Goal: Task Accomplishment & Management: Manage account settings

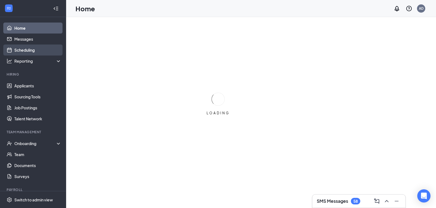
click at [27, 48] on link "Scheduling" at bounding box center [37, 50] width 47 height 11
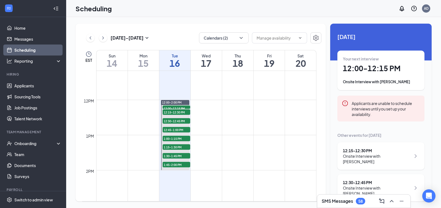
scroll to position [408, 0]
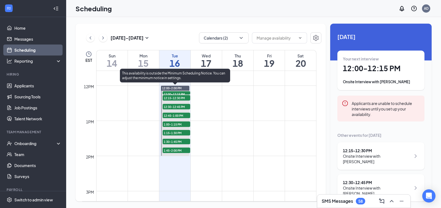
click at [166, 92] on span "12:00-12:15 PM" at bounding box center [176, 94] width 28 height 6
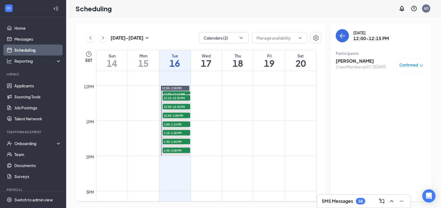
click at [359, 60] on h3 "[PERSON_NAME]" at bounding box center [360, 61] width 50 height 6
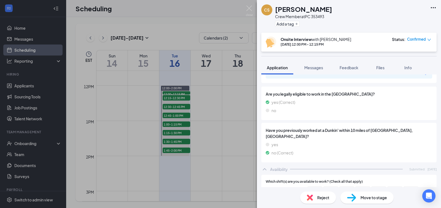
scroll to position [248, 0]
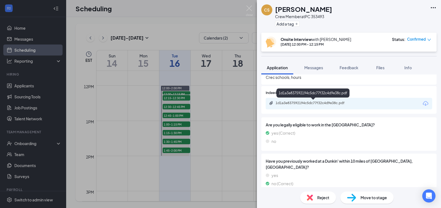
click at [329, 102] on div "1d1a3e837592194c5dc77f32c4d9e38c.pdf" at bounding box center [313, 103] width 77 height 4
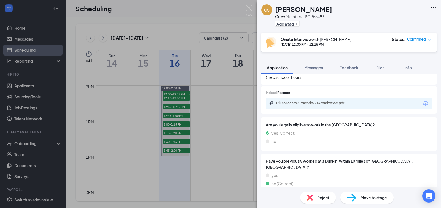
click at [167, 98] on div "CS [PERSON_NAME] Crew Member at PC 353493 Add a tag Onsite Interview with [PERS…" at bounding box center [220, 104] width 441 height 208
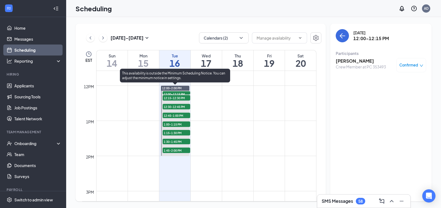
click at [167, 98] on span "12:15-12:30 PM" at bounding box center [176, 98] width 28 height 6
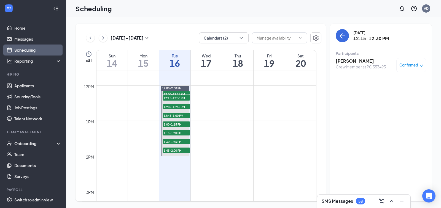
drag, startPoint x: 358, startPoint y: 64, endPoint x: 353, endPoint y: 64, distance: 5.5
click at [355, 64] on h3 "[PERSON_NAME]" at bounding box center [360, 61] width 50 height 6
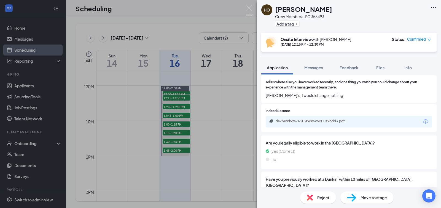
scroll to position [248, 0]
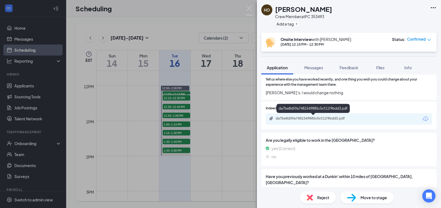
click at [313, 118] on div "da7be8d59a7481549885c5cf11f9bdd3.pdf" at bounding box center [313, 119] width 77 height 4
click at [248, 8] on img at bounding box center [249, 11] width 7 height 11
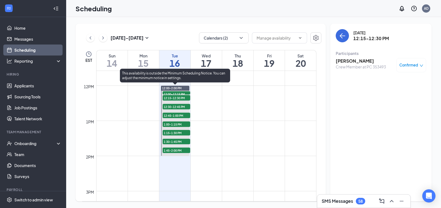
click at [176, 106] on span "12:30-12:45 PM" at bounding box center [176, 107] width 28 height 6
click at [177, 98] on span "12:15-12:30 PM" at bounding box center [176, 98] width 28 height 6
click at [177, 105] on span "12:30-12:45 PM" at bounding box center [176, 107] width 28 height 6
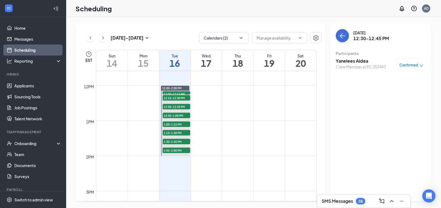
click at [341, 60] on h3 "Yanelees Aldea" at bounding box center [360, 61] width 50 height 6
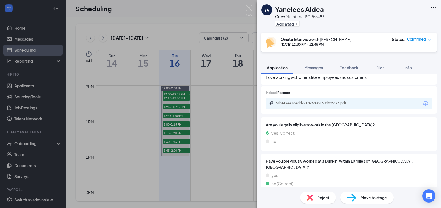
scroll to position [275, 0]
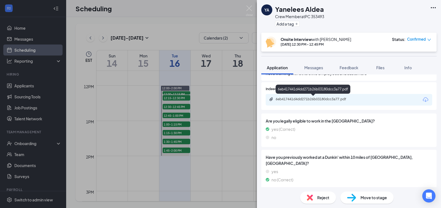
click at [328, 100] on div "6eb417441d4dd271b26b03180dcc3a77.pdf" at bounding box center [313, 99] width 77 height 4
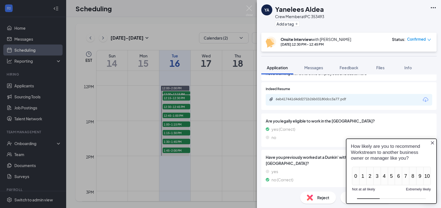
scroll to position [0, 0]
click at [247, 8] on img at bounding box center [249, 11] width 7 height 11
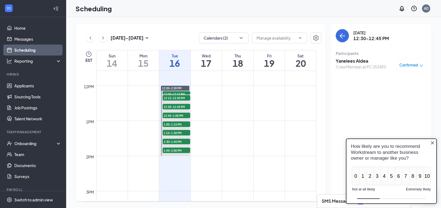
click at [177, 115] on span "12:45-1:00 PM" at bounding box center [176, 116] width 28 height 6
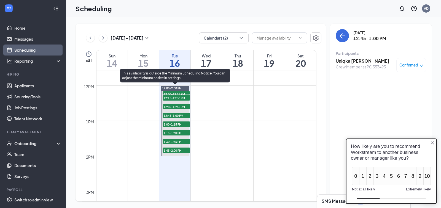
click at [179, 106] on span "12:30-12:45 PM" at bounding box center [176, 107] width 28 height 6
click at [178, 116] on span "12:45-1:00 PM" at bounding box center [176, 116] width 28 height 6
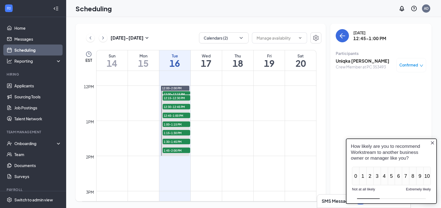
click at [343, 60] on h3 "Uniqka [PERSON_NAME]" at bounding box center [362, 61] width 54 height 6
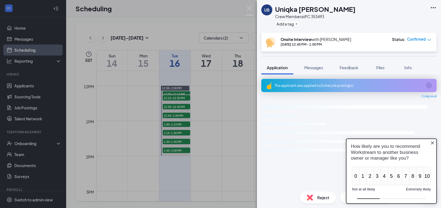
click at [432, 143] on icon "Close button" at bounding box center [432, 143] width 4 height 4
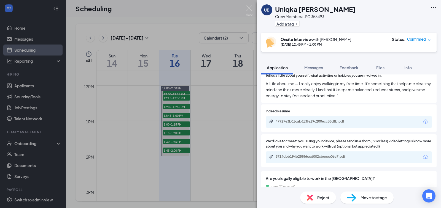
scroll to position [283, 0]
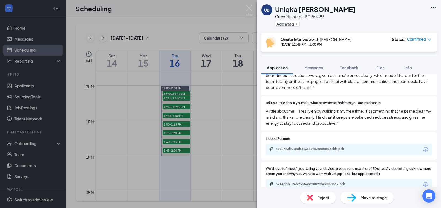
click at [348, 151] on div "47927e3b01cab613fe19c200ecc35dfb.pdf" at bounding box center [313, 149] width 77 height 4
drag, startPoint x: 251, startPoint y: 8, endPoint x: 213, endPoint y: 82, distance: 82.5
click at [251, 8] on img at bounding box center [249, 11] width 7 height 11
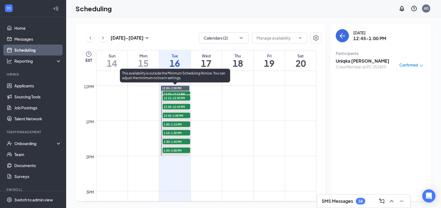
click at [179, 124] on span "1:00-1:15 PM" at bounding box center [176, 125] width 28 height 6
click at [180, 115] on span "12:45-1:00 PM" at bounding box center [176, 116] width 28 height 6
click at [179, 123] on span "1:00-1:15 PM" at bounding box center [176, 125] width 28 height 6
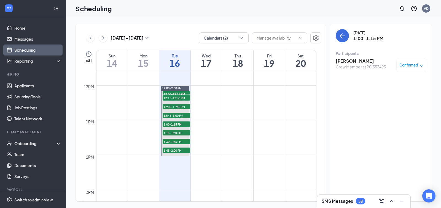
click at [357, 61] on h3 "[PERSON_NAME]" at bounding box center [360, 61] width 50 height 6
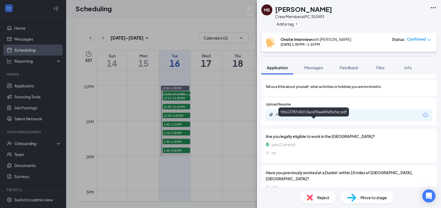
scroll to position [275, 0]
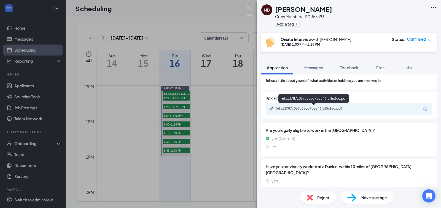
click at [291, 108] on div "f6fa13787c067c3acd7baa46faf5cfec.pdf" at bounding box center [313, 109] width 77 height 4
click at [252, 6] on img at bounding box center [249, 11] width 7 height 11
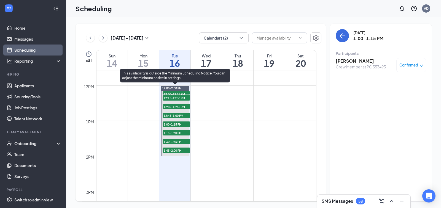
click at [168, 134] on span "1:15-1:30 PM" at bounding box center [176, 133] width 28 height 6
click at [171, 124] on span "1:00-1:15 PM" at bounding box center [176, 125] width 28 height 6
click at [174, 131] on span "1:15-1:30 PM" at bounding box center [176, 133] width 28 height 6
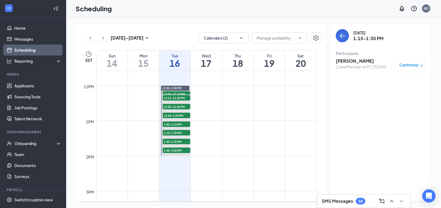
click at [345, 61] on h3 "[PERSON_NAME]" at bounding box center [360, 61] width 50 height 6
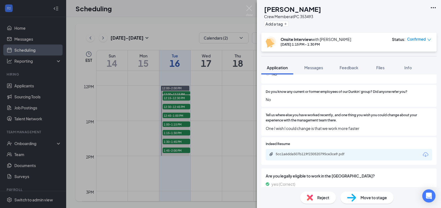
scroll to position [220, 0]
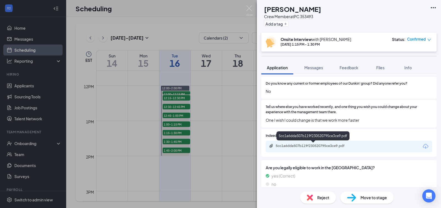
click at [305, 150] on div "5cc1a6dda507b119f230520795ce3ce9.pdf" at bounding box center [349, 147] width 166 height 12
click at [303, 145] on div "5cc1a6dda507b119f230520795ce3ce9.pdf" at bounding box center [313, 146] width 77 height 4
click at [251, 7] on img at bounding box center [249, 11] width 7 height 11
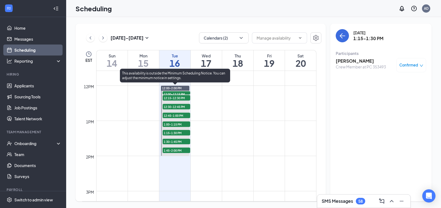
click at [177, 132] on span "1:15-1:30 PM" at bounding box center [176, 133] width 28 height 6
click at [176, 142] on span "1:30-1:45 PM" at bounding box center [176, 142] width 28 height 6
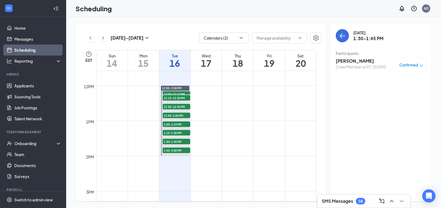
click at [357, 60] on h3 "[PERSON_NAME]" at bounding box center [360, 61] width 50 height 6
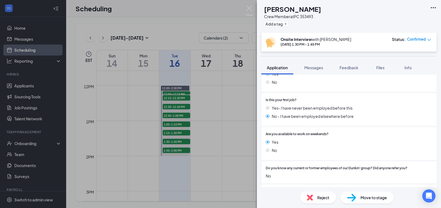
scroll to position [258, 0]
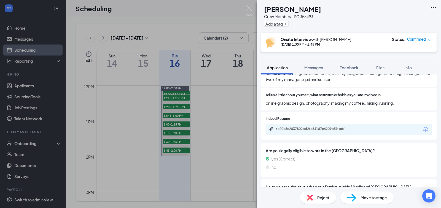
click at [312, 128] on div "6c20c5e2637802bd2fe84167e4209b59.pdf" at bounding box center [313, 129] width 77 height 4
drag, startPoint x: 184, startPoint y: 28, endPoint x: 173, endPoint y: 127, distance: 99.0
click at [184, 31] on div "MA [PERSON_NAME] Crew Member at PC 353493 Add a tag Onsite Interview with [PERS…" at bounding box center [220, 104] width 441 height 208
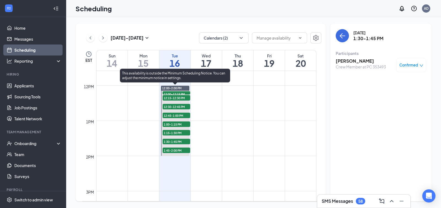
click at [173, 133] on span "1:15-1:30 PM" at bounding box center [176, 133] width 28 height 6
click at [171, 140] on span "1:30-1:45 PM" at bounding box center [176, 142] width 28 height 6
click at [174, 150] on span "1:45-2:00 PM" at bounding box center [176, 151] width 28 height 6
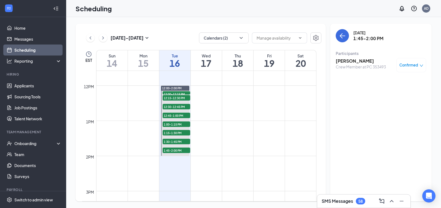
click at [353, 60] on h3 "[PERSON_NAME]" at bounding box center [360, 61] width 50 height 6
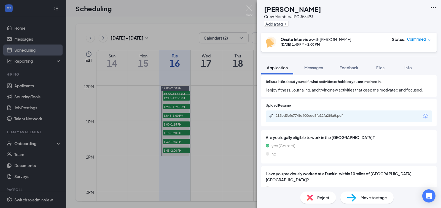
scroll to position [275, 0]
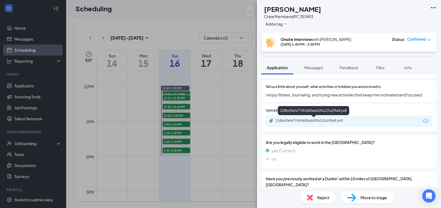
click at [299, 120] on div "218bd3efe774fd400edd3fa12fa2f8a8.pdf" at bounding box center [313, 121] width 77 height 4
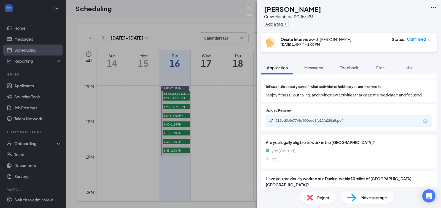
click at [245, 9] on div "[PERSON_NAME] [PERSON_NAME] Crew Member at PC 353493 Add a tag Onsite Interview…" at bounding box center [220, 104] width 441 height 208
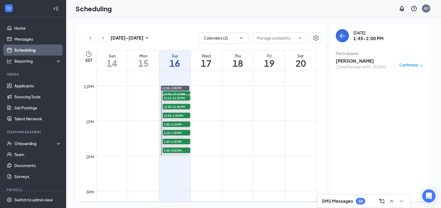
scroll to position [298, 0]
